Goal: Information Seeking & Learning: Learn about a topic

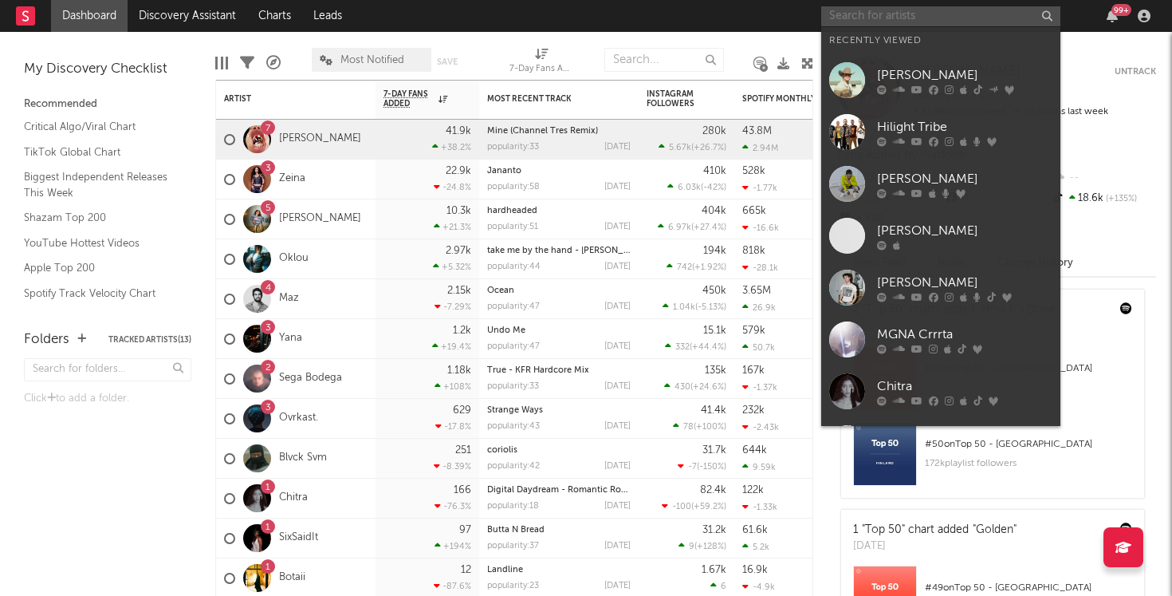
click at [969, 7] on input "text" at bounding box center [940, 16] width 239 height 20
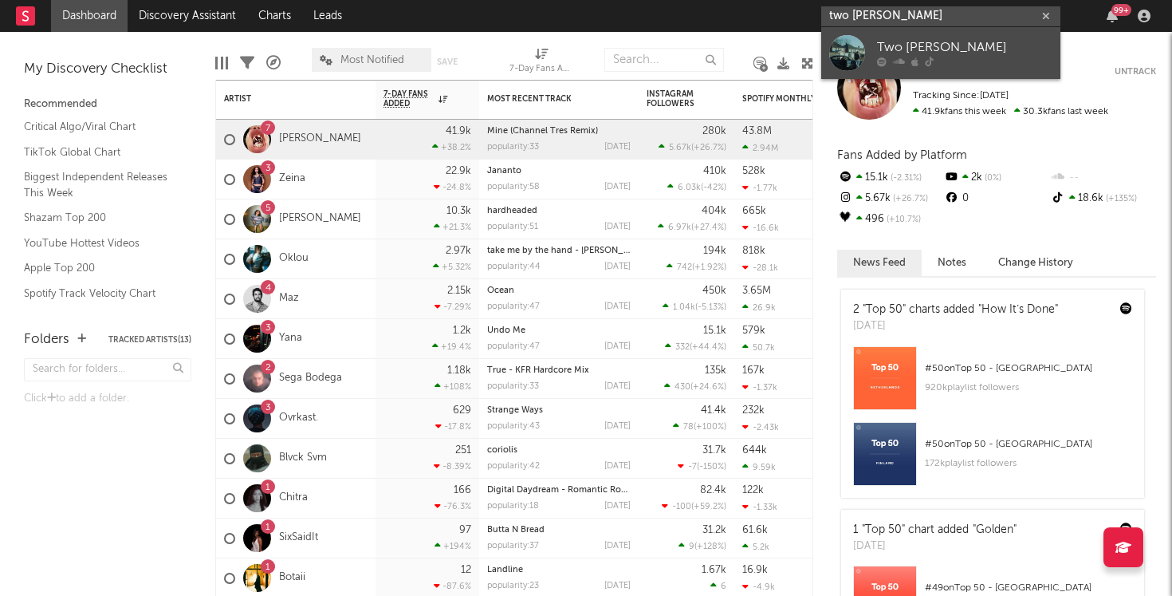
type input "two [PERSON_NAME]"
click at [972, 45] on div "Two [PERSON_NAME]" at bounding box center [964, 47] width 175 height 19
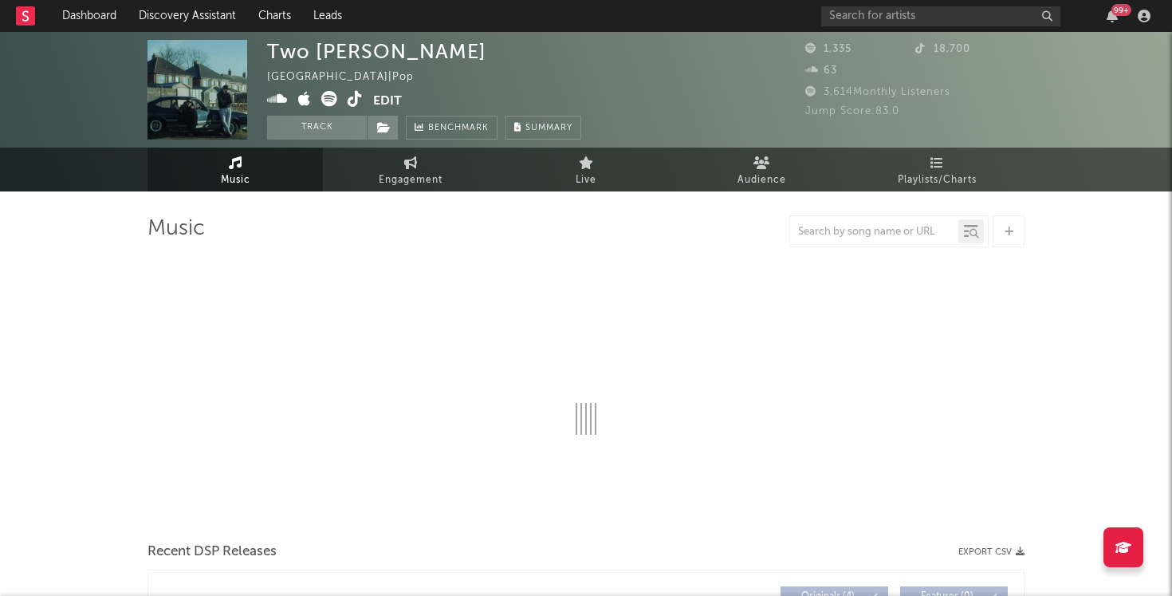
select select "1w"
